Goal: Contribute content: Contribute content

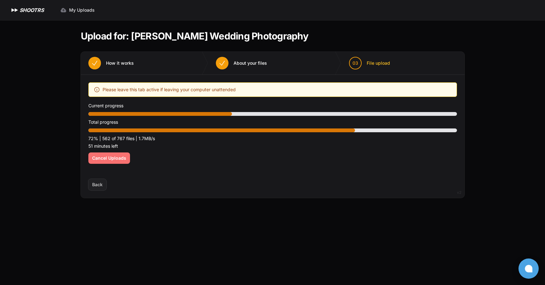
click at [115, 160] on span "Cancel Uploads" at bounding box center [109, 158] width 34 height 6
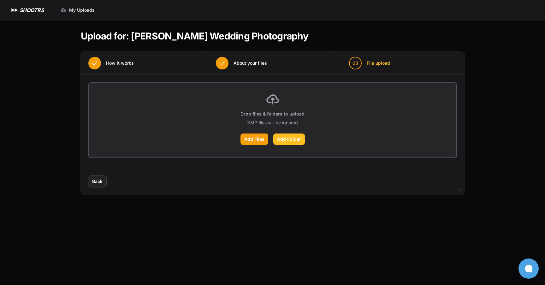
click at [290, 140] on label "Add Folder" at bounding box center [289, 139] width 32 height 11
click at [0, 0] on input "Add Folder" at bounding box center [0, 0] width 0 height 0
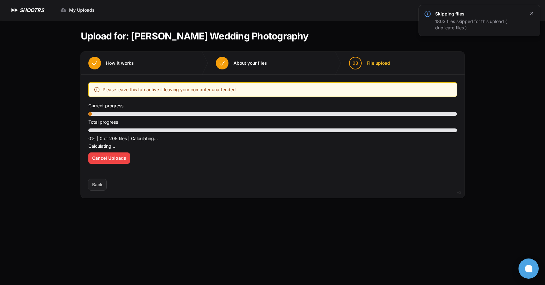
click at [534, 12] on icon "button" at bounding box center [532, 13] width 6 height 6
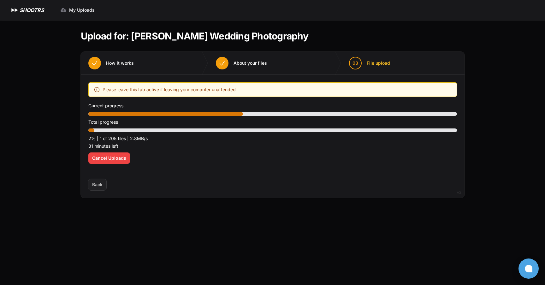
click at [260, 173] on div "Upload placeholder Optimize your upload experience We recommend Google Chrome f…" at bounding box center [273, 127] width 384 height 104
click at [44, 152] on div "Expand sidebar Collapse sidebar SHOOTRS SHOOTRS My Uploads" at bounding box center [272, 142] width 545 height 285
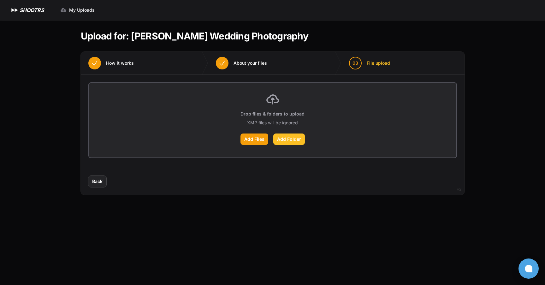
click at [289, 142] on label "Add Folder" at bounding box center [289, 139] width 32 height 11
click at [0, 0] on input "Add Folder" at bounding box center [0, 0] width 0 height 0
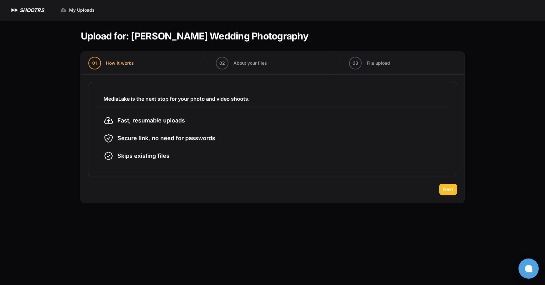
click at [444, 189] on span "Next" at bounding box center [448, 189] width 10 height 6
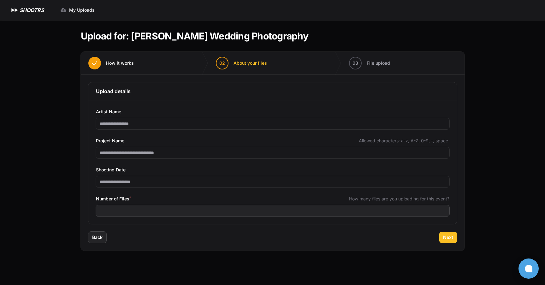
click at [447, 238] on span "Next" at bounding box center [448, 237] width 10 height 6
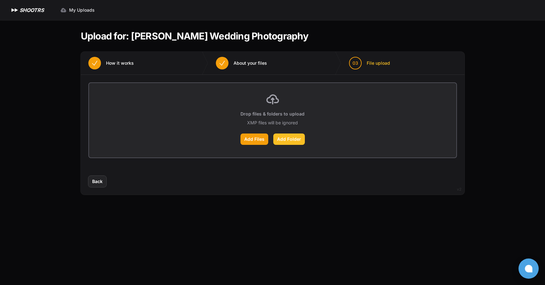
click at [293, 140] on label "Add Folder" at bounding box center [289, 139] width 32 height 11
click at [0, 0] on input "Add Folder" at bounding box center [0, 0] width 0 height 0
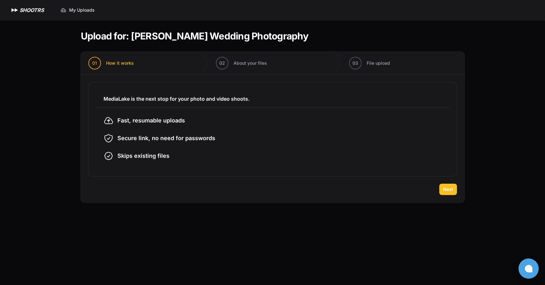
click at [447, 184] on button "Next" at bounding box center [448, 189] width 18 height 11
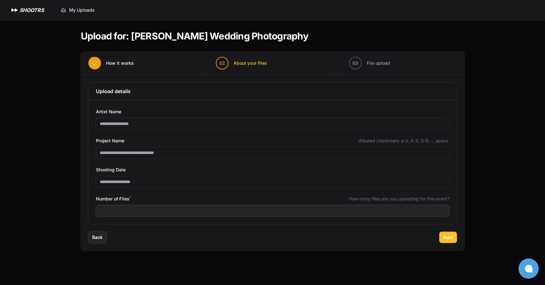
click at [454, 237] on button "Next" at bounding box center [448, 237] width 18 height 11
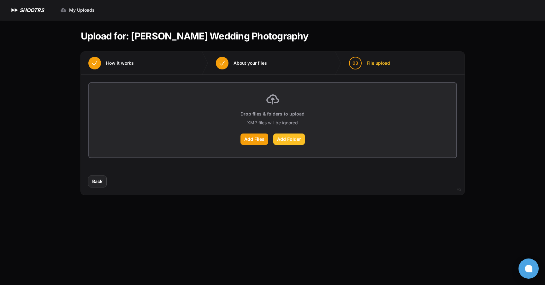
click at [289, 139] on label "Add Folder" at bounding box center [289, 139] width 32 height 11
click at [0, 0] on input "Add Folder" at bounding box center [0, 0] width 0 height 0
